Goal: Information Seeking & Learning: Check status

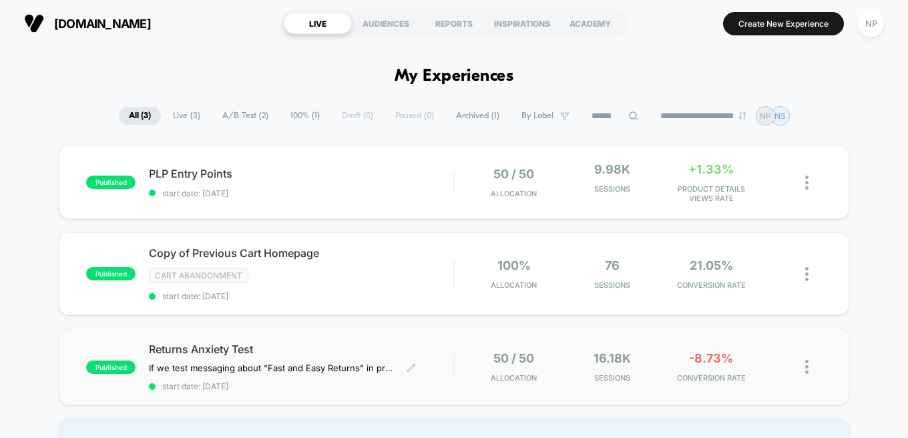
click at [226, 346] on span "Returns Anxiety Test" at bounding box center [301, 349] width 304 height 13
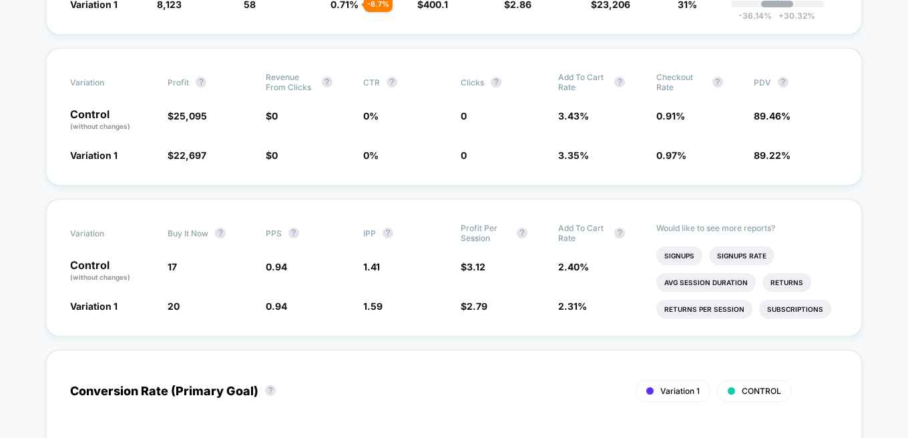
scroll to position [14, 0]
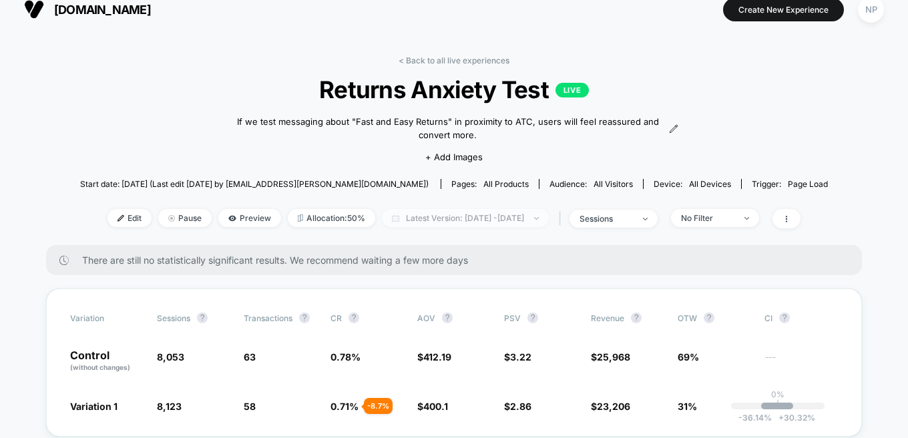
click at [549, 220] on span "Latest Version: [DATE] - [DATE]" at bounding box center [465, 218] width 167 height 18
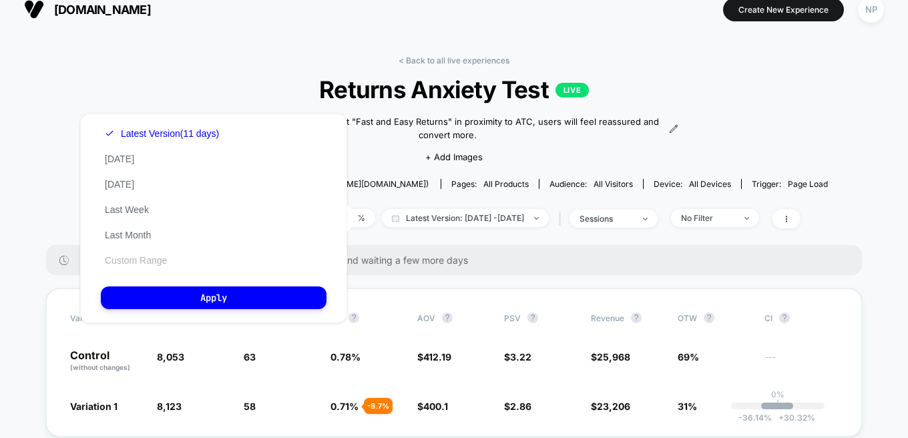
click at [145, 258] on button "Custom Range" at bounding box center [136, 260] width 70 height 12
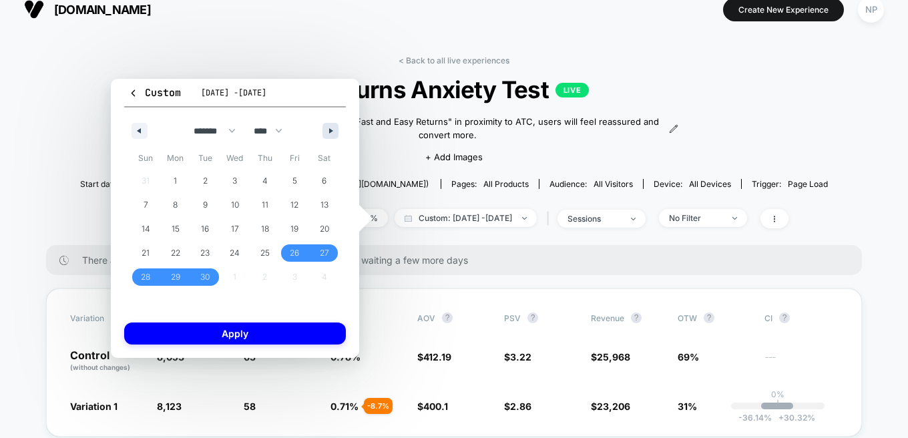
click at [333, 130] on icon "button" at bounding box center [332, 130] width 7 height 5
select select "*"
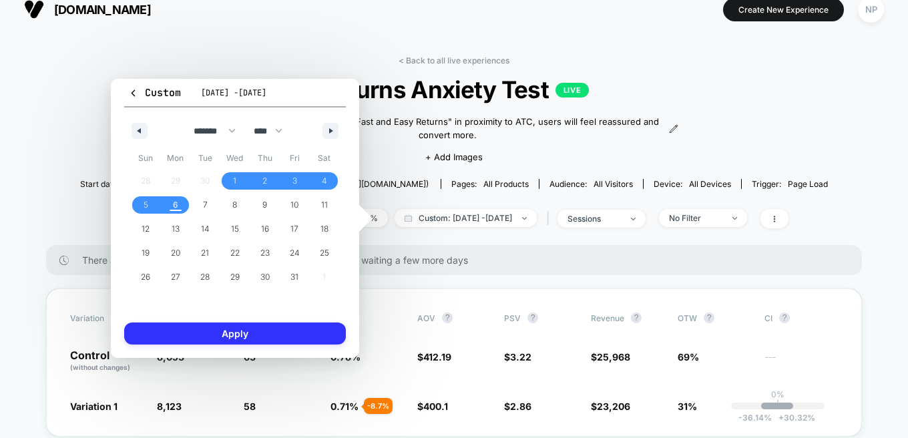
click at [227, 334] on button "Apply" at bounding box center [235, 334] width 222 height 22
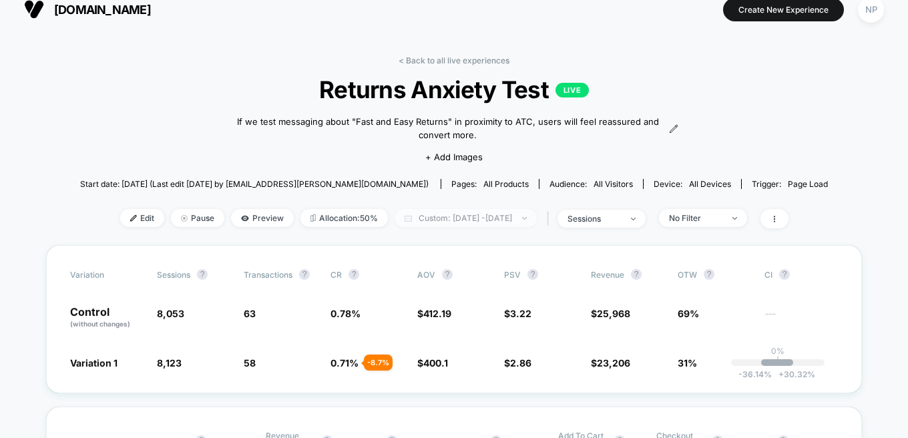
click at [428, 211] on span "Custom: [DATE] - [DATE]" at bounding box center [466, 218] width 142 height 18
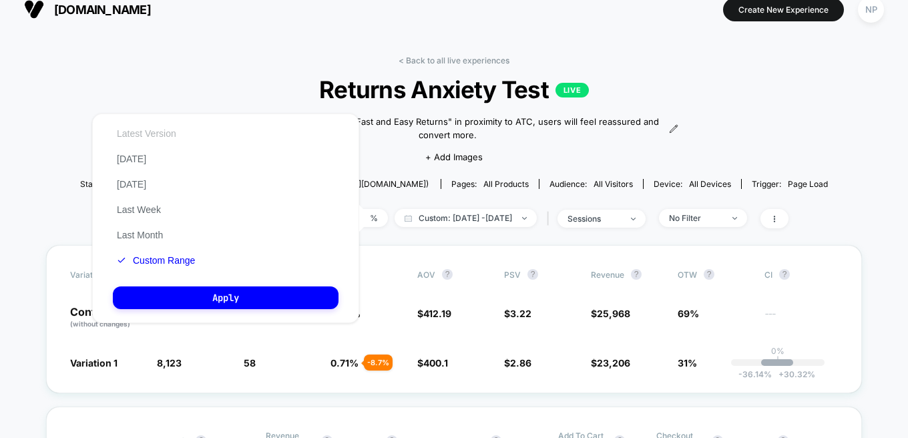
click at [166, 130] on button "Latest Version" at bounding box center [146, 134] width 67 height 12
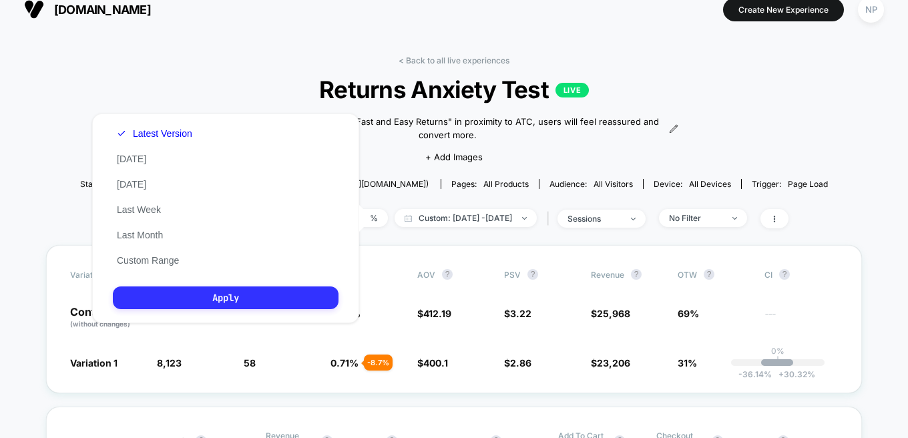
click at [228, 309] on div "Latest Version [DATE] [DATE] Last Week Last Month Custom Range Apply" at bounding box center [225, 219] width 267 height 210
click at [232, 299] on button "Apply" at bounding box center [226, 297] width 226 height 23
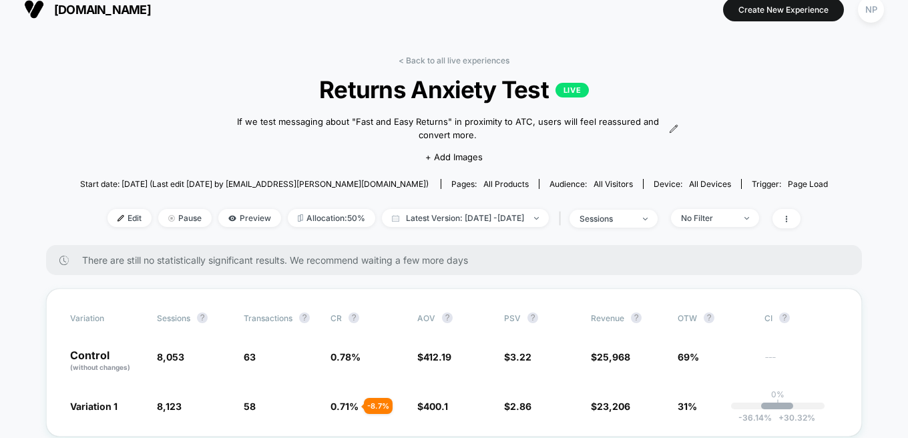
scroll to position [17, 0]
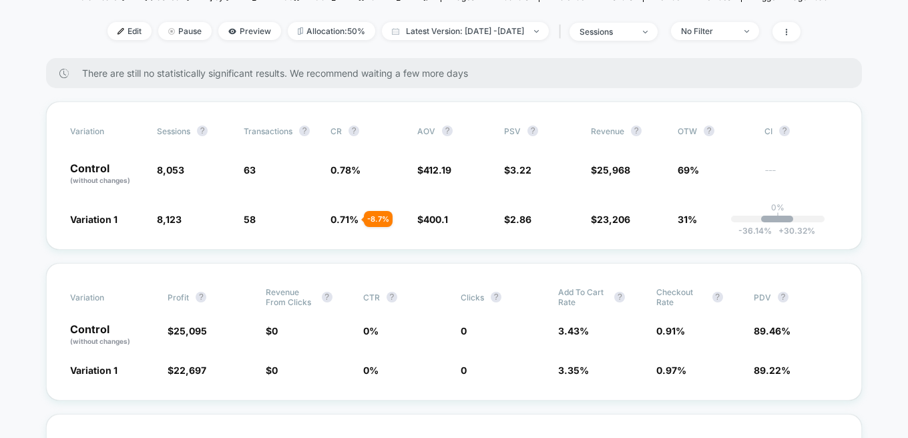
scroll to position [224, 0]
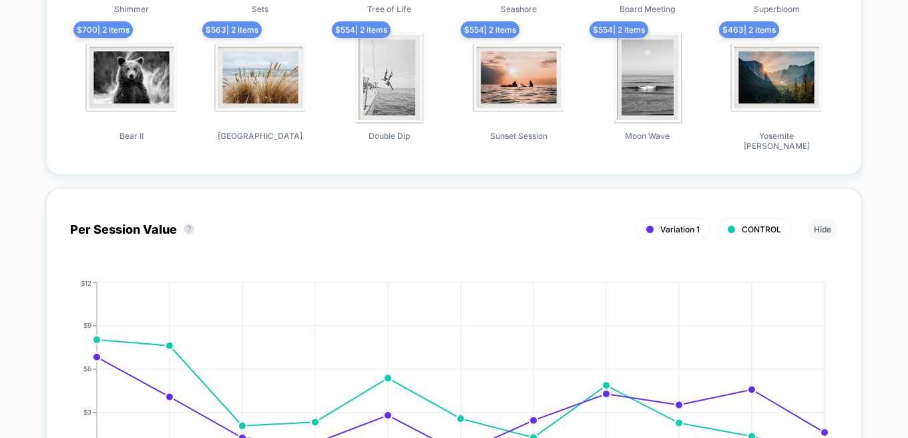
scroll to position [1339, 0]
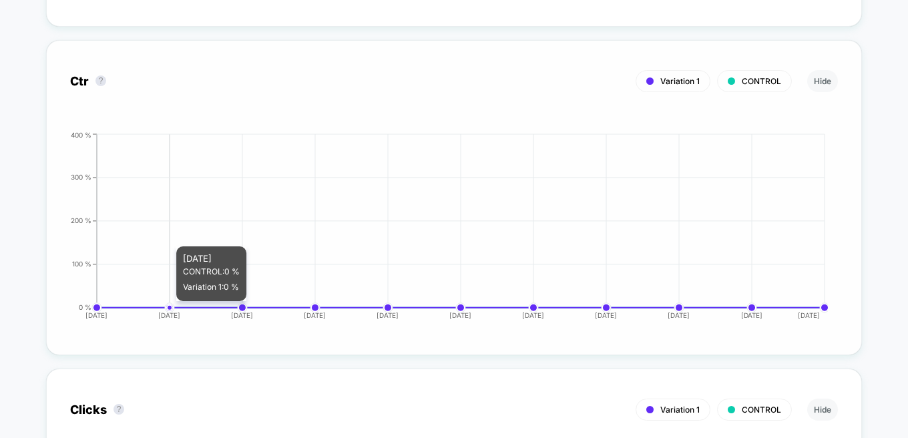
scroll to position [2412, 0]
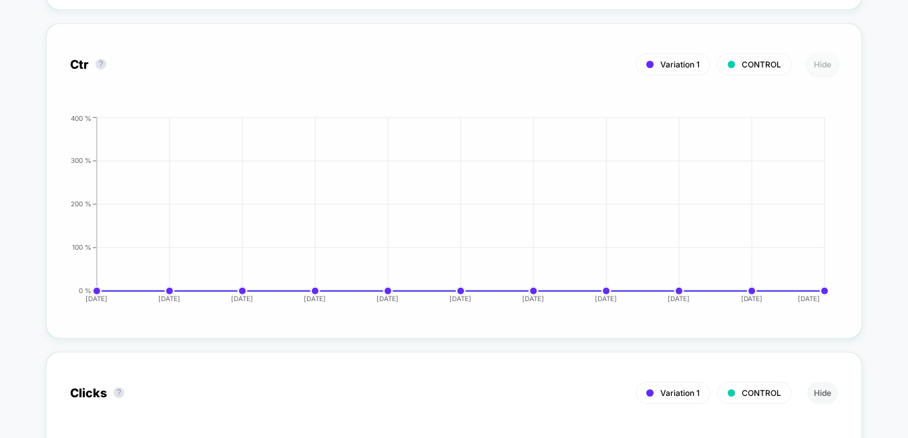
click at [823, 53] on button "Hide" at bounding box center [822, 64] width 31 height 22
click at [825, 58] on button "Hide" at bounding box center [822, 64] width 31 height 22
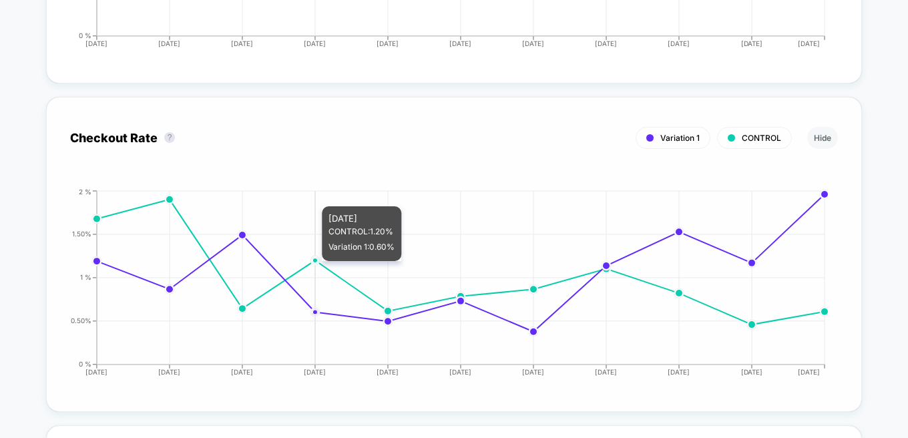
scroll to position [2725, 0]
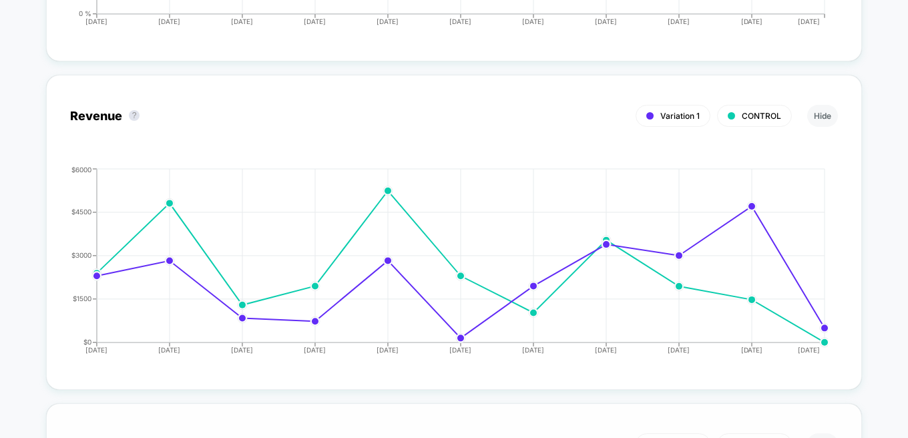
scroll to position [3082, 0]
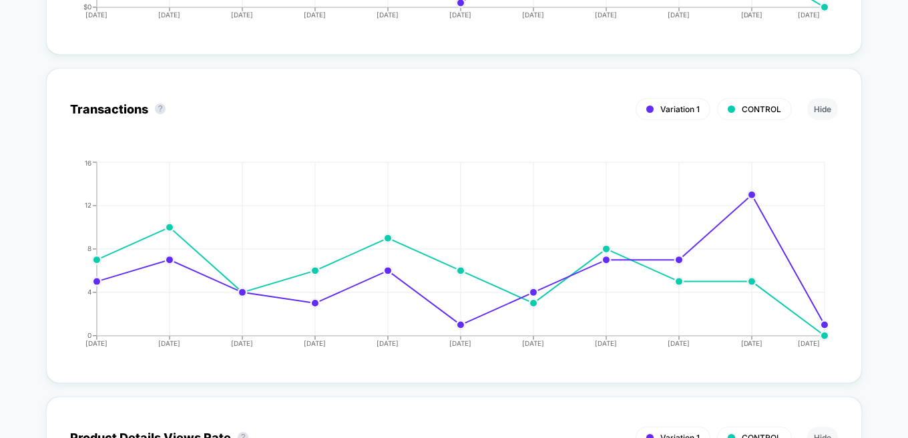
scroll to position [3045, 0]
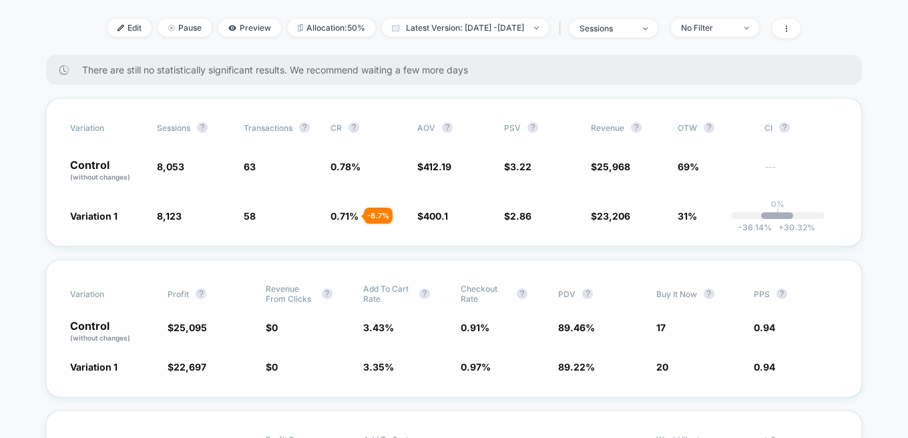
scroll to position [211, 0]
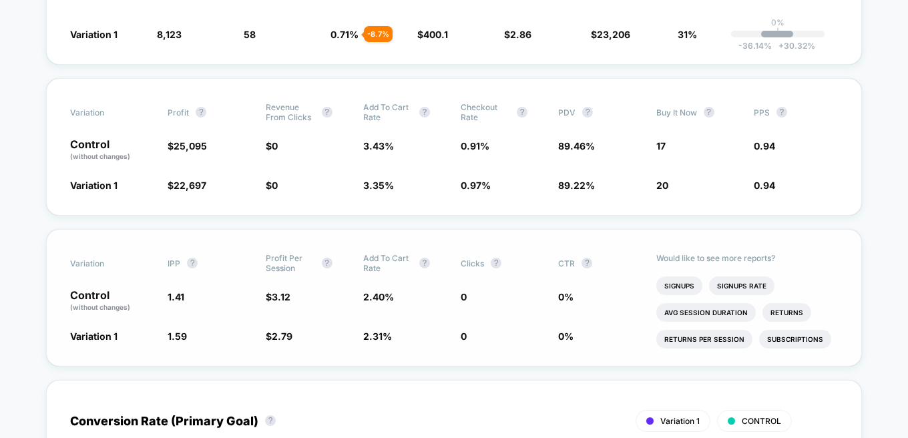
scroll to position [390, 0]
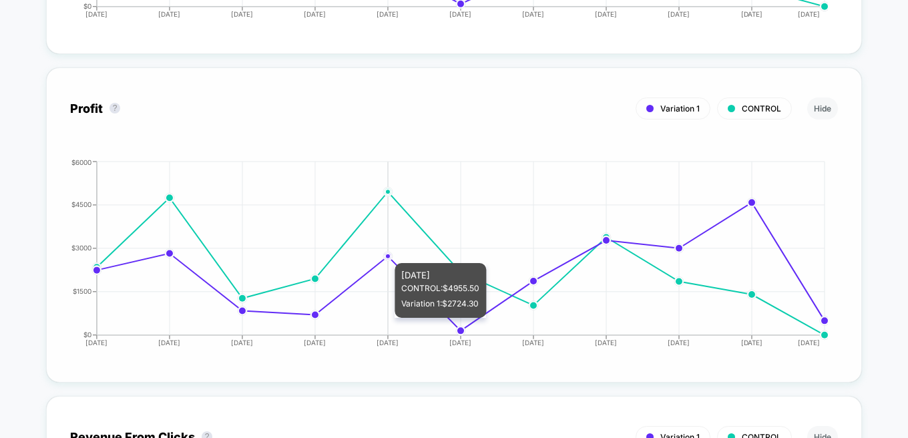
scroll to position [1749, 0]
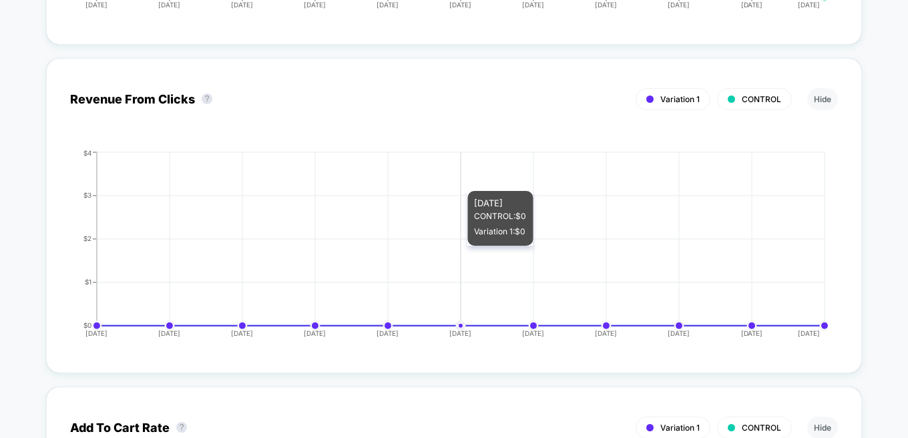
scroll to position [2061, 0]
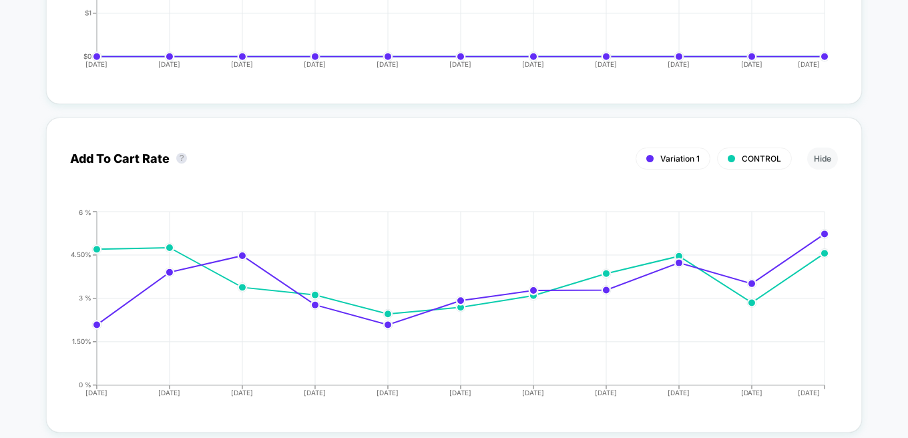
scroll to position [2393, 0]
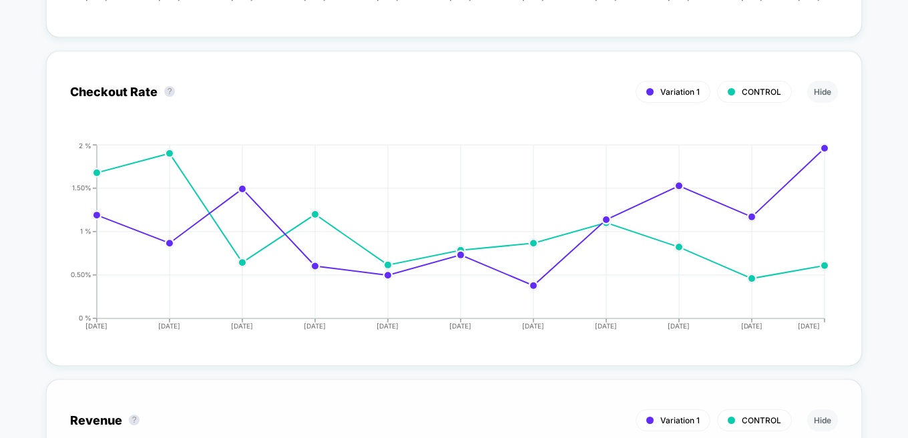
scroll to position [2714, 0]
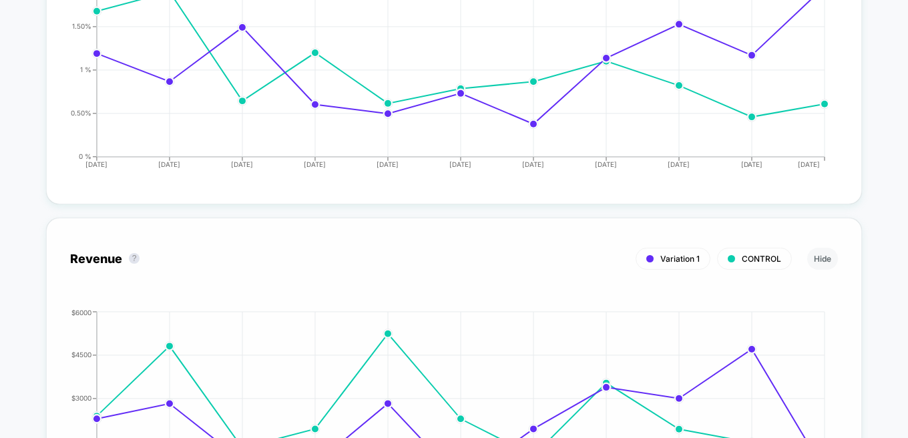
scroll to position [3005, 0]
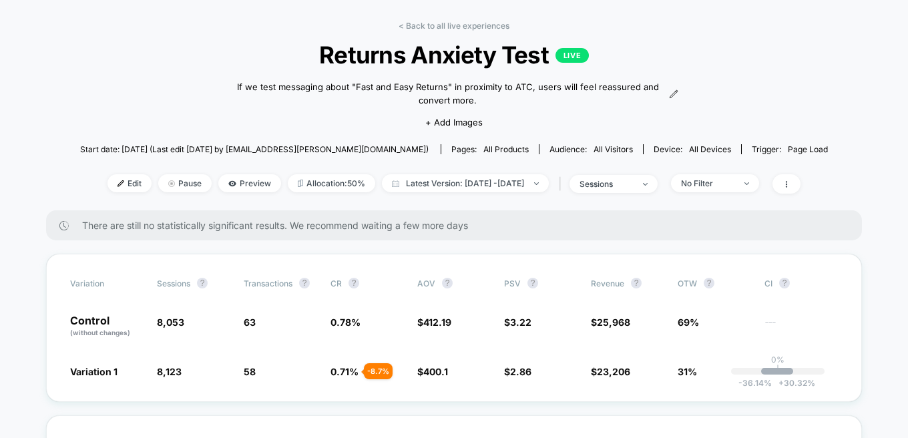
scroll to position [0, 0]
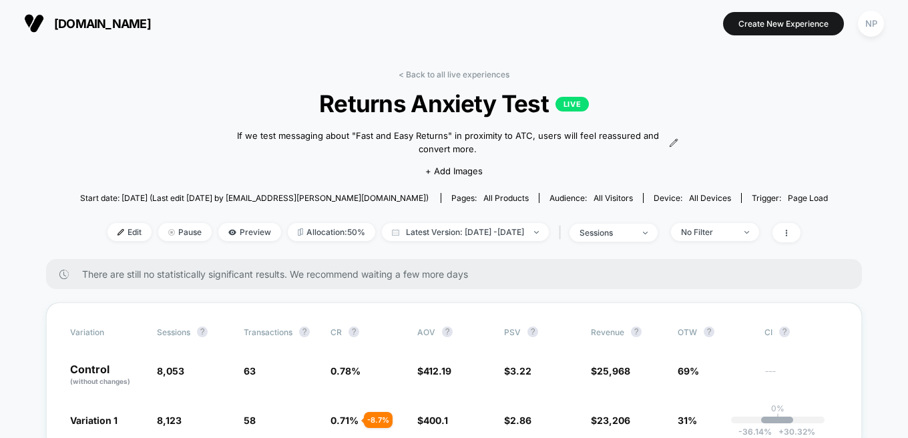
click at [494, 40] on div "[DOMAIN_NAME] Create New Experience NP" at bounding box center [454, 23] width 908 height 47
click at [475, 75] on link "< Back to all live experiences" at bounding box center [454, 74] width 111 height 10
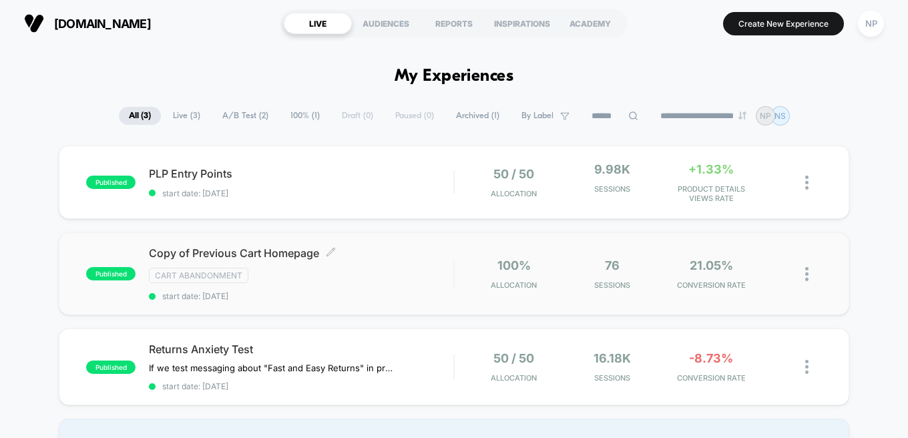
click at [338, 283] on div "Cart Abandonment" at bounding box center [301, 275] width 304 height 15
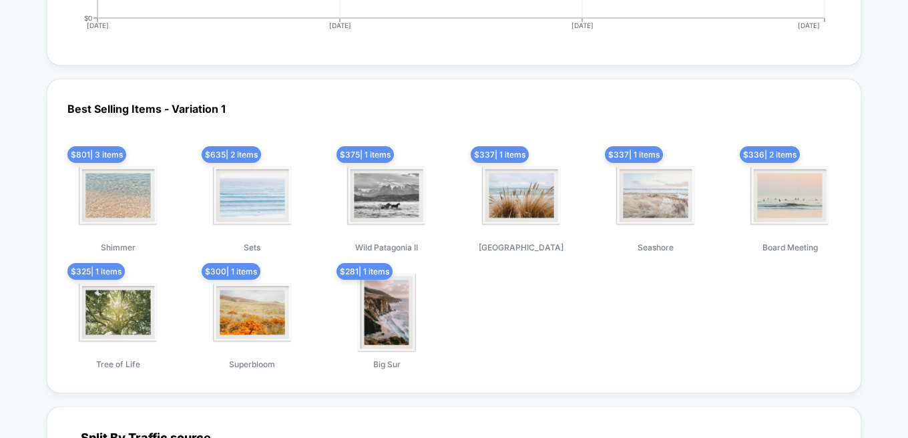
scroll to position [1500, 0]
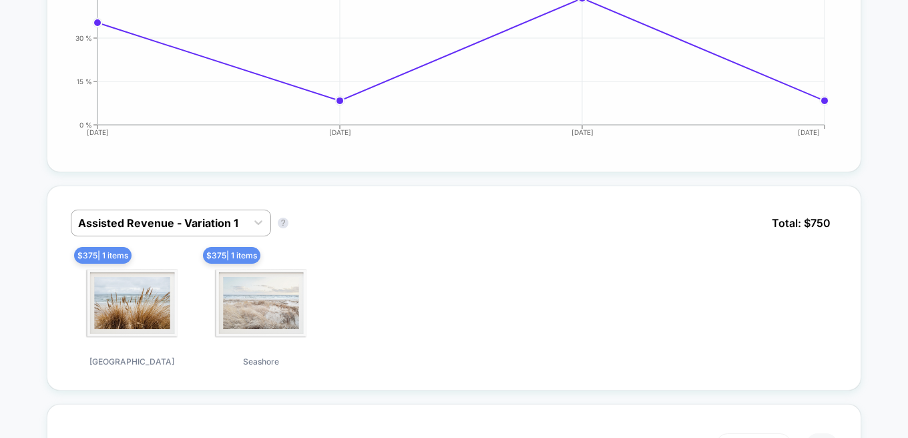
scroll to position [596, 0]
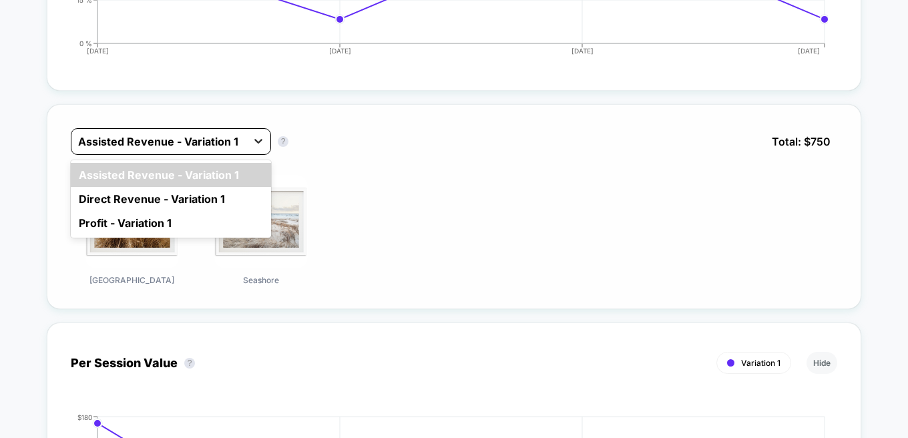
click at [258, 142] on icon at bounding box center [258, 141] width 8 height 5
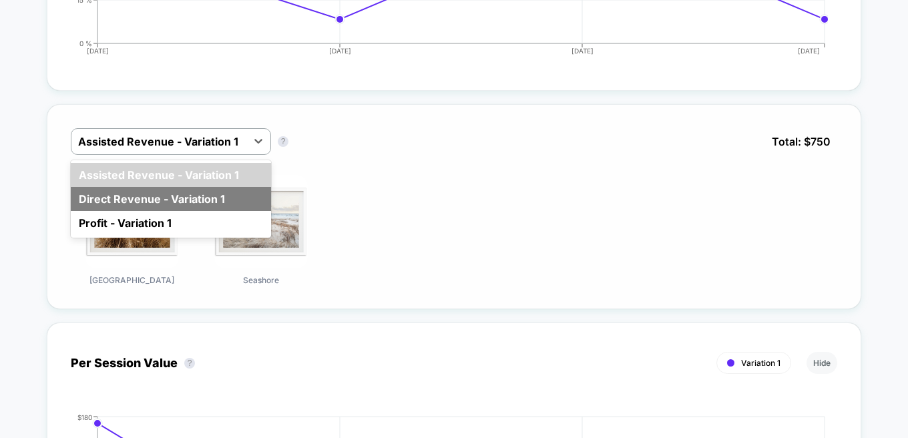
click at [137, 200] on div "Direct Revenue - Variation 1" at bounding box center [171, 199] width 200 height 24
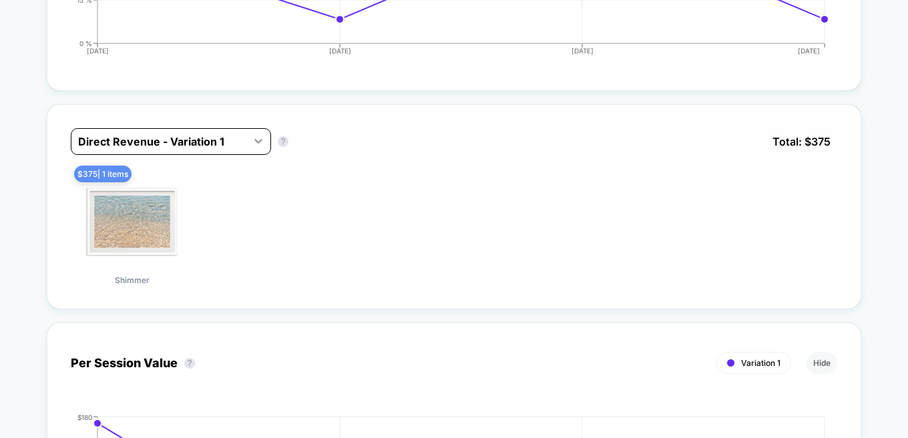
click at [261, 144] on icon at bounding box center [258, 140] width 13 height 13
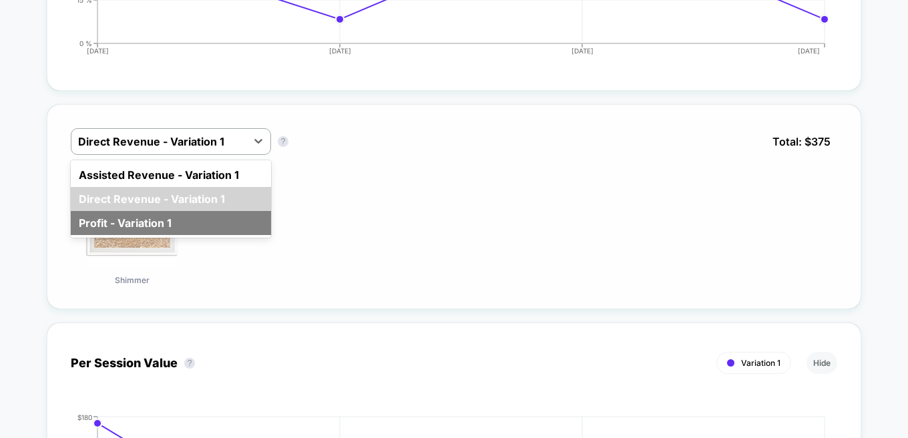
click at [142, 217] on div "Profit - Variation 1" at bounding box center [171, 223] width 200 height 24
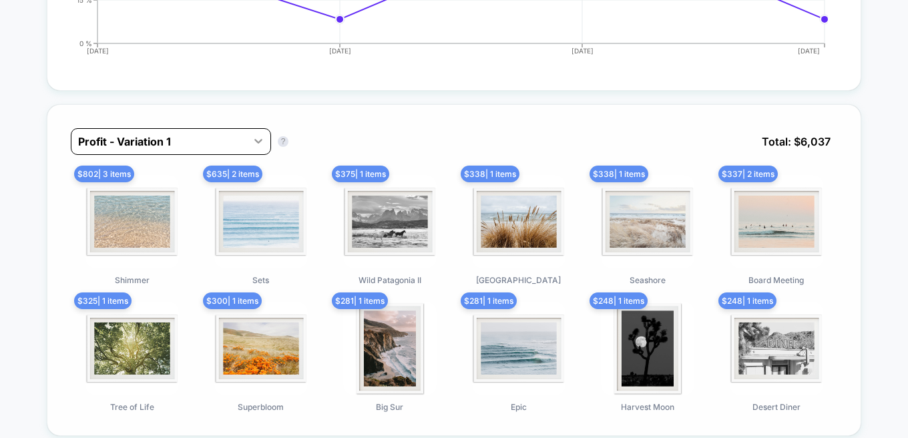
click at [252, 140] on icon at bounding box center [258, 140] width 13 height 13
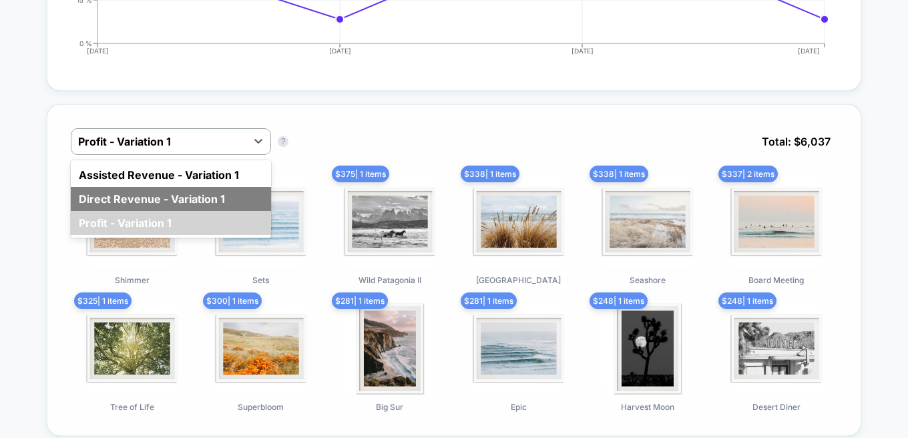
click at [158, 194] on div "Direct Revenue - Variation 1" at bounding box center [171, 199] width 200 height 24
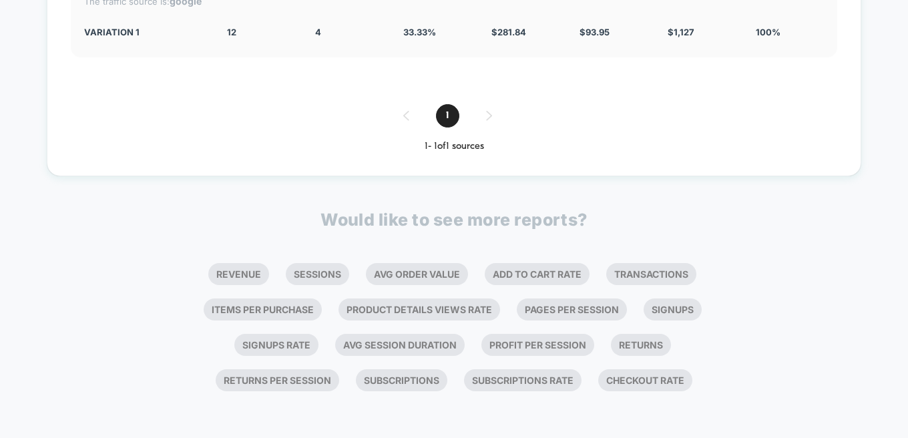
scroll to position [0, 0]
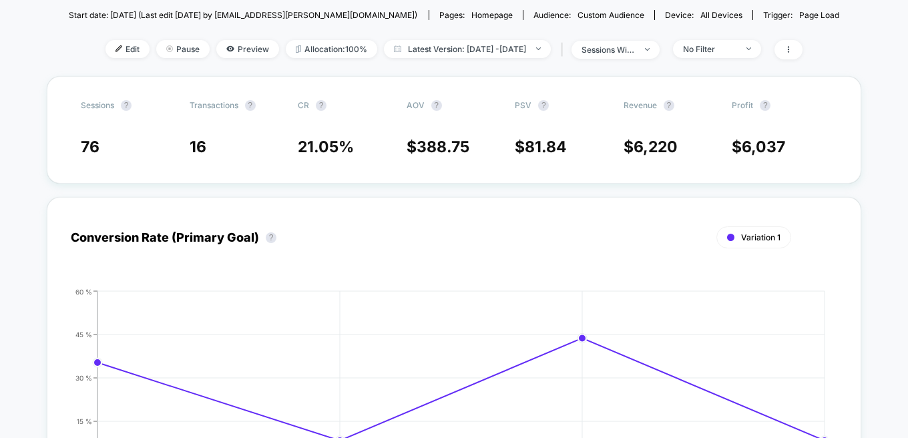
scroll to position [174, 0]
click at [387, 192] on div "Conversion Rate (Primary Goal) ? Variation 1 Hide [DATE] [DATE] [DATE] [DATE] 0…" at bounding box center [454, 349] width 815 height 329
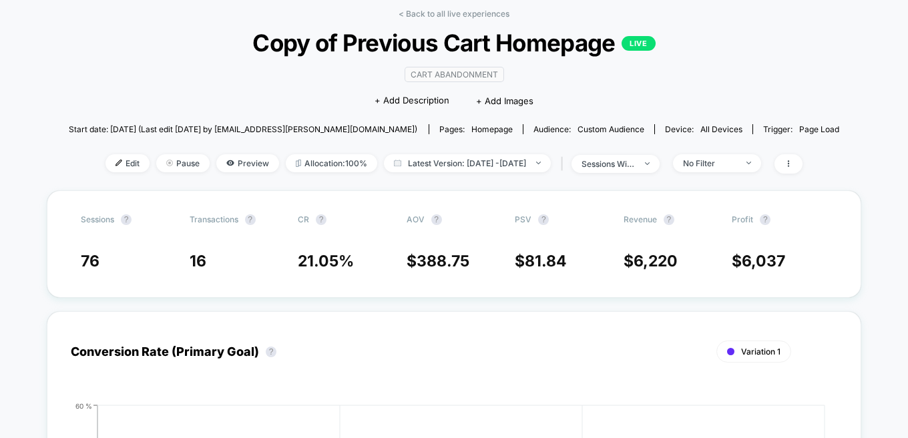
scroll to position [0, 0]
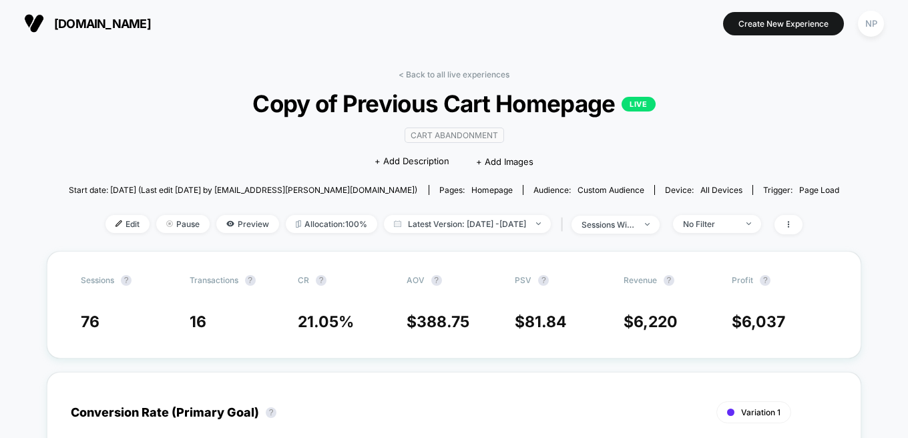
click at [454, 75] on link "< Back to all live experiences" at bounding box center [454, 74] width 111 height 10
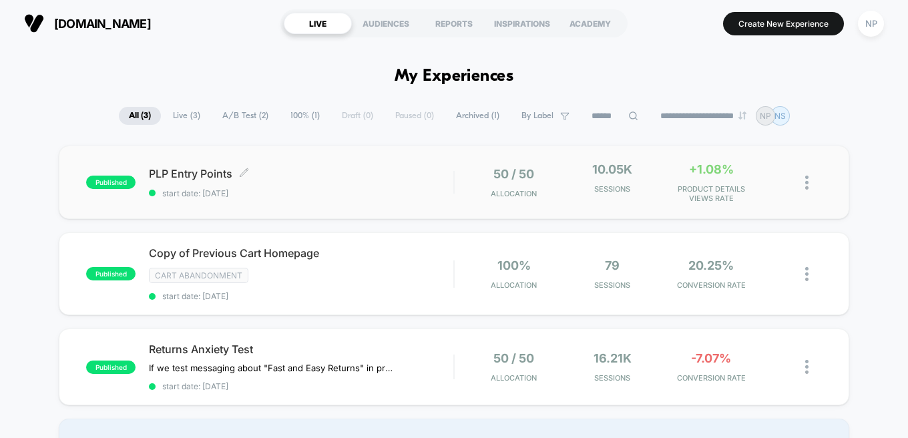
click at [188, 174] on span "PLP Entry Points Click to edit experience details" at bounding box center [301, 173] width 304 height 13
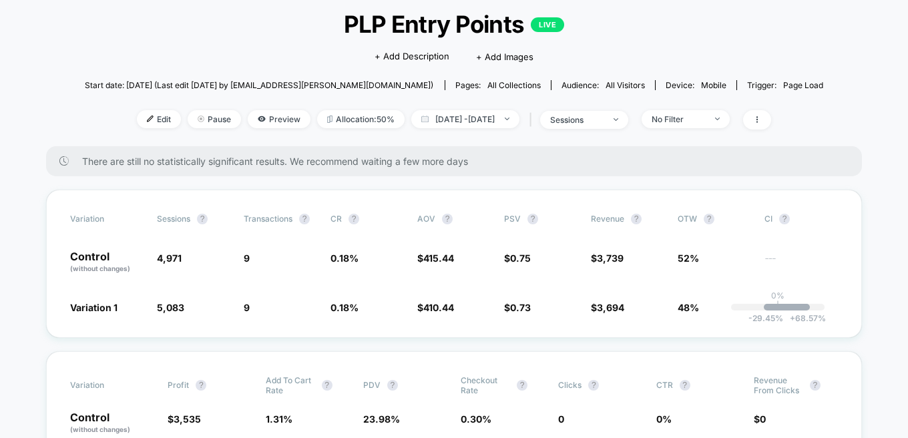
scroll to position [103, 0]
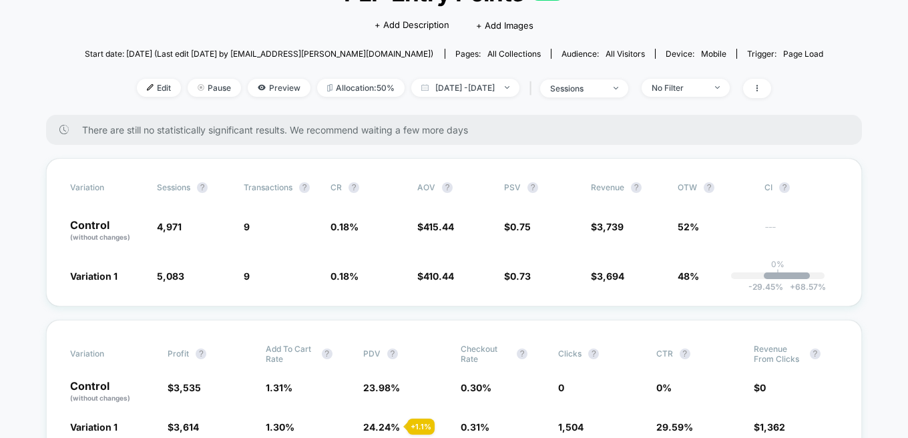
scroll to position [333, 0]
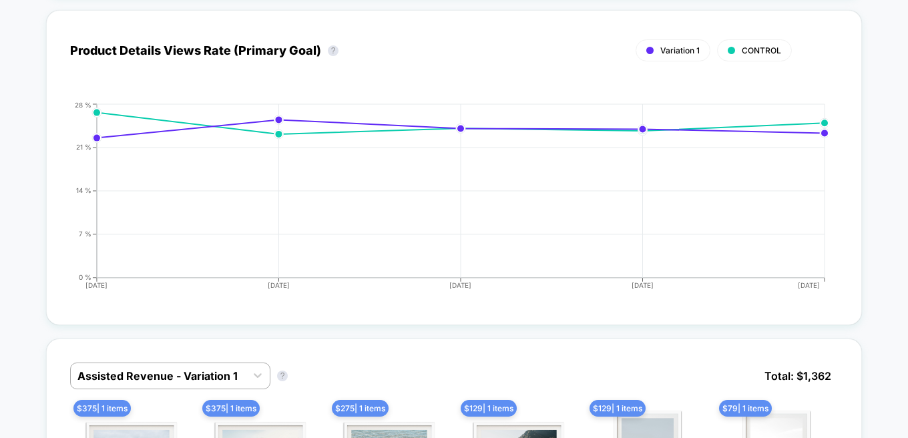
scroll to position [715, 0]
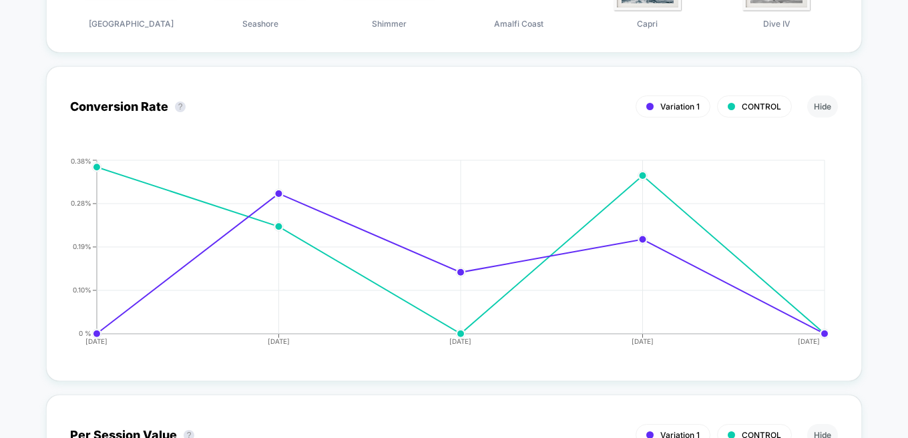
scroll to position [1209, 0]
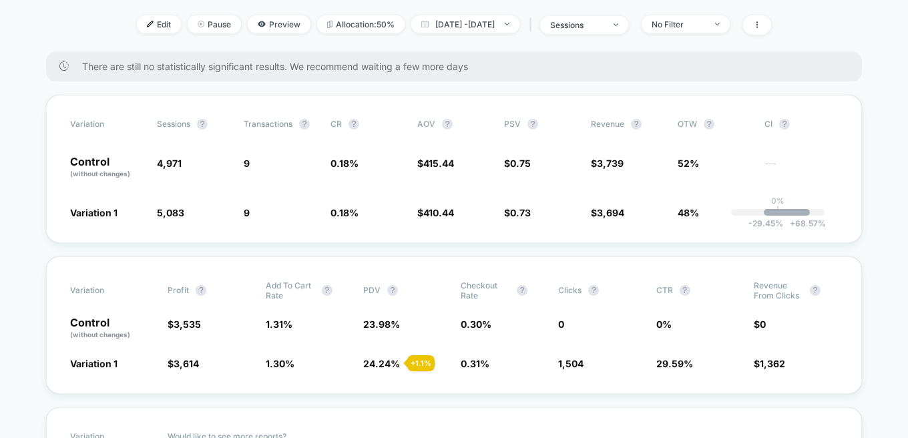
scroll to position [0, 0]
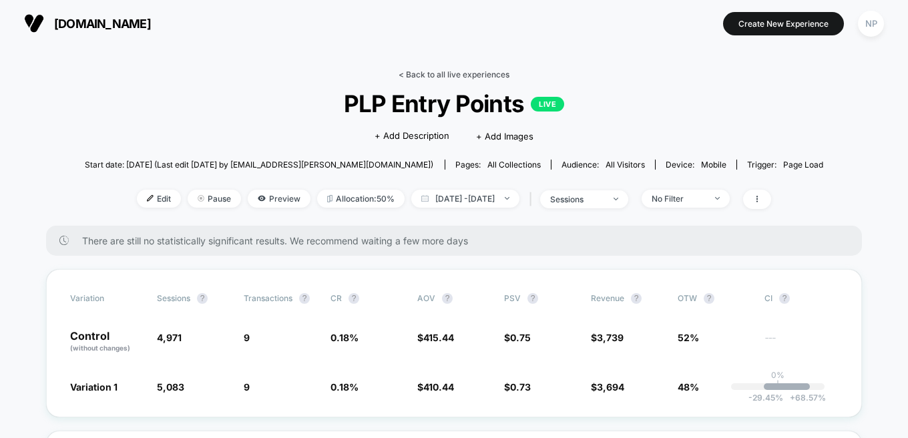
click at [498, 72] on link "< Back to all live experiences" at bounding box center [454, 74] width 111 height 10
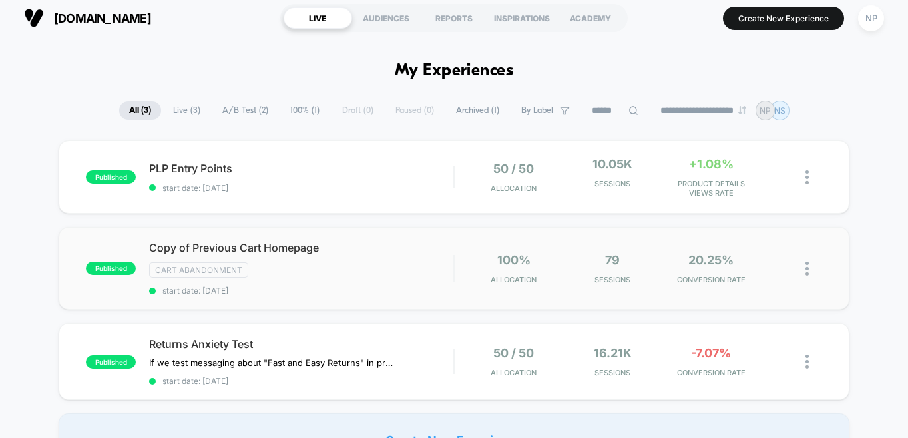
scroll to position [43, 0]
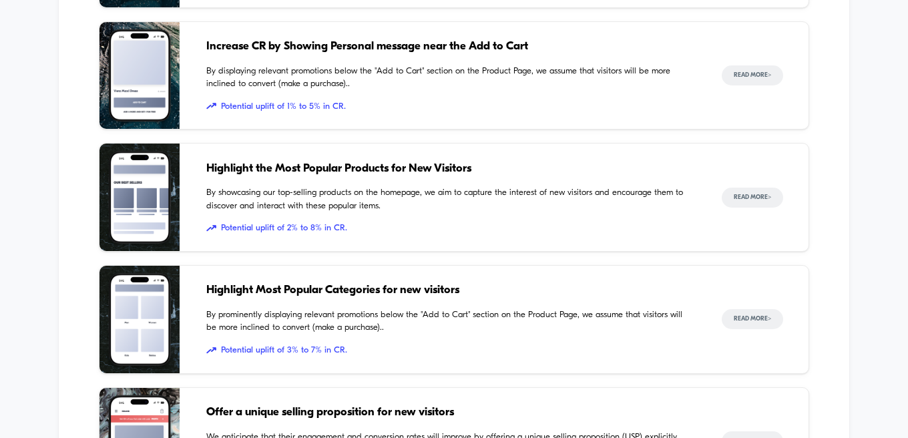
scroll to position [0, 0]
